Goal: Find contact information: Find contact information

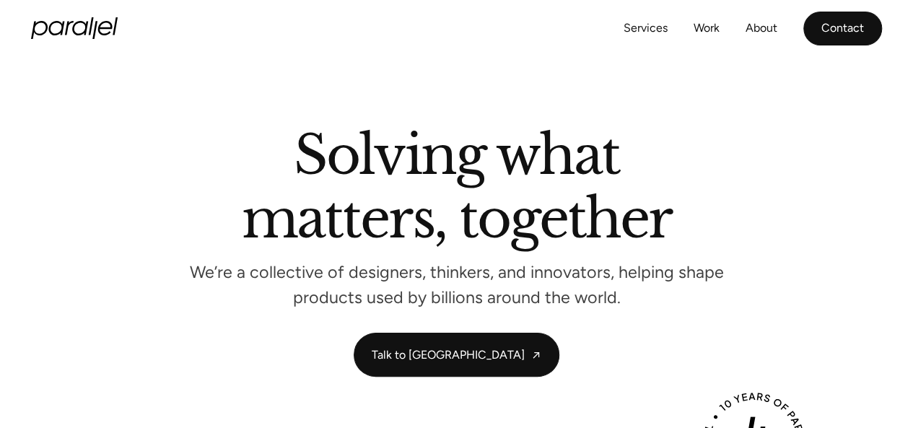
click at [830, 25] on link "Contact" at bounding box center [842, 29] width 79 height 34
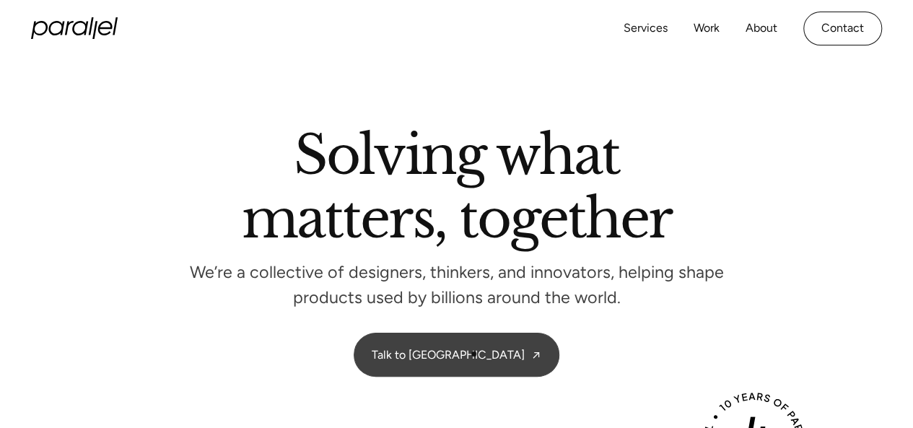
click at [472, 351] on link "Talk to [GEOGRAPHIC_DATA]" at bounding box center [456, 354] width 204 height 43
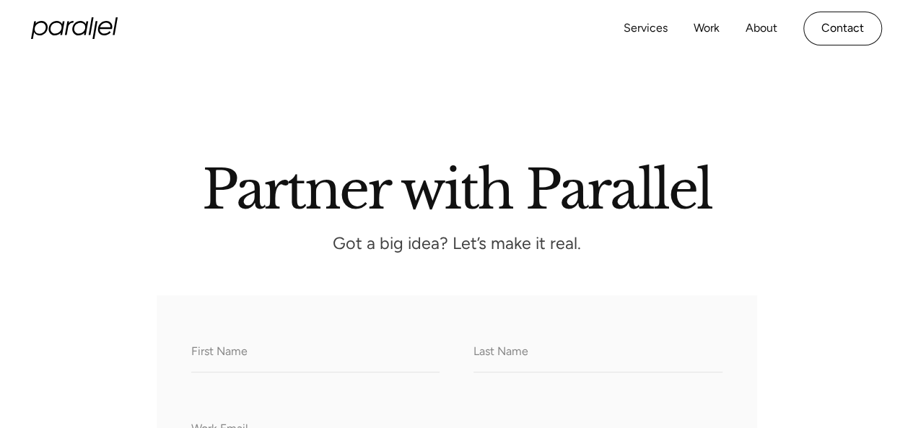
click at [51, 130] on div at bounding box center [456, 111] width 913 height 108
